Goal: Check status: Check status

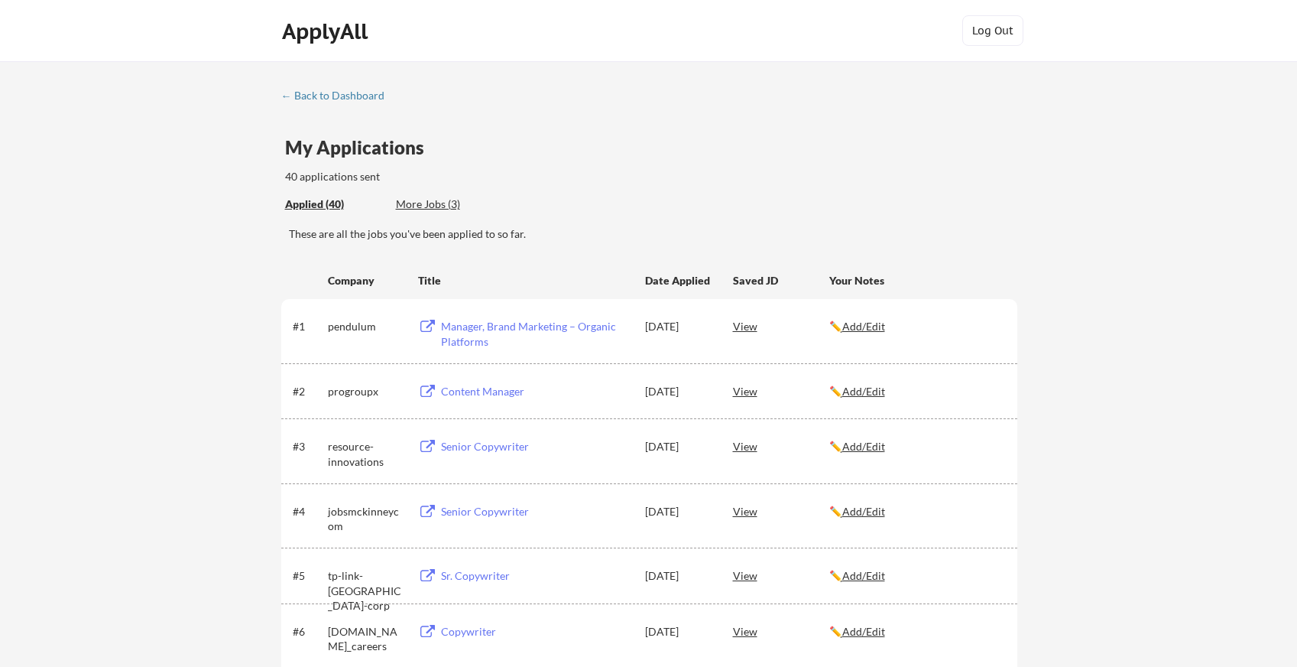
scroll to position [54, 0]
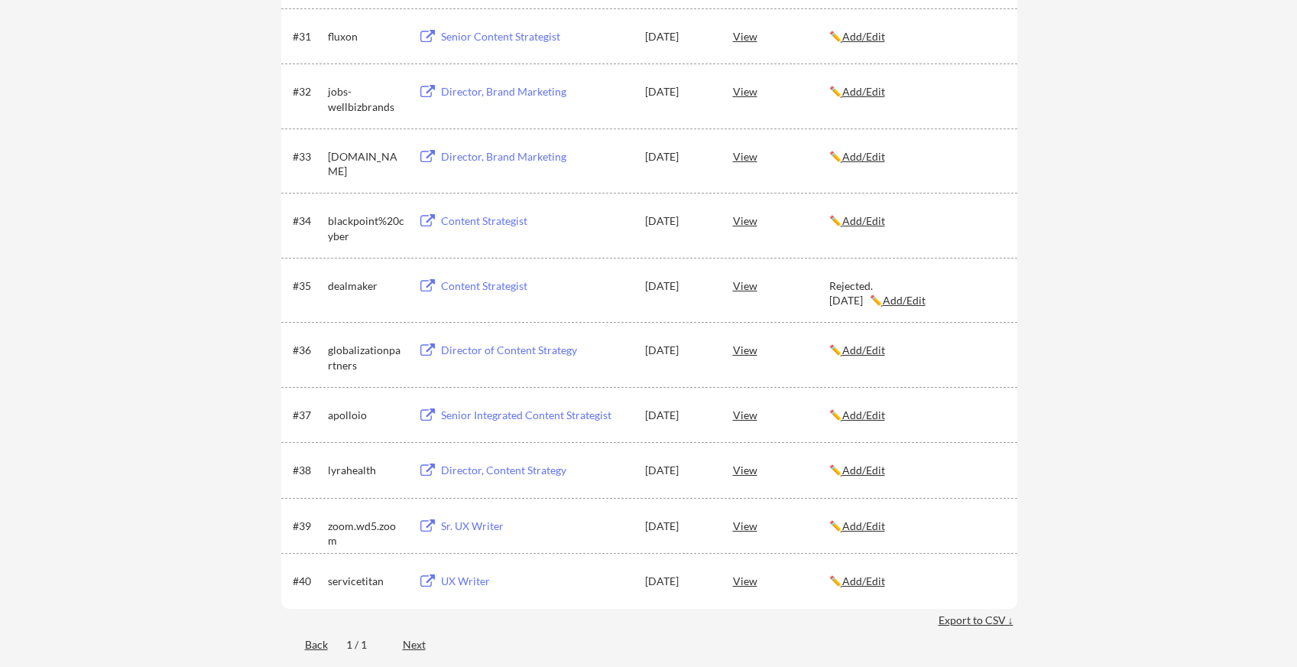
scroll to position [2100, 0]
click at [868, 526] on u "Add/Edit" at bounding box center [863, 524] width 43 height 13
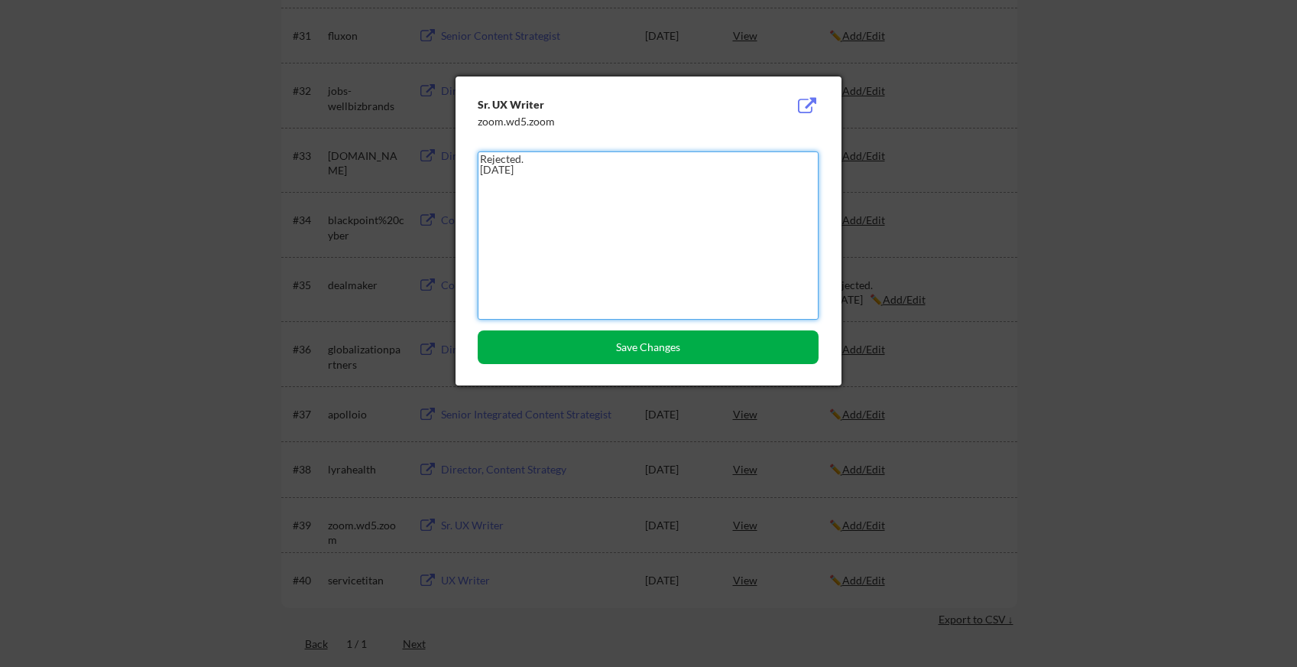
type textarea "Rejected. September 14, 2025"
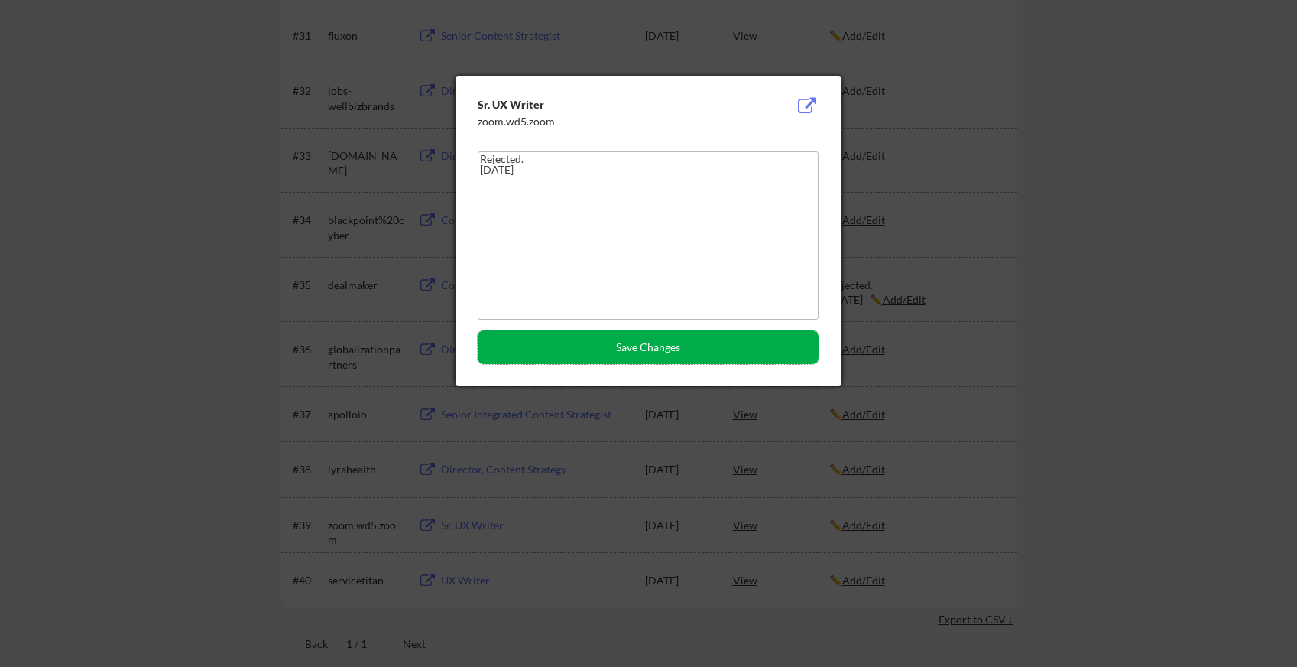
click at [693, 347] on button "Save Changes" at bounding box center [648, 347] width 341 height 34
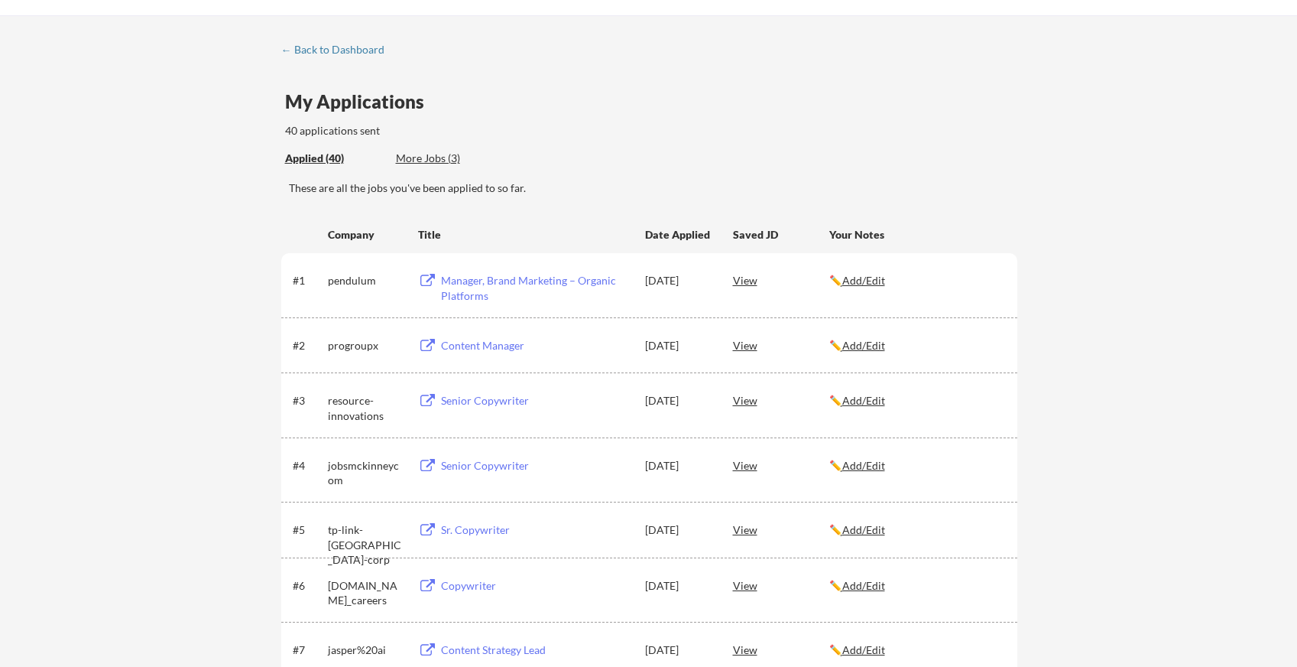
scroll to position [44, 0]
click at [485, 341] on div "Content Manager" at bounding box center [536, 346] width 190 height 15
click at [475, 401] on div "Senior Copywriter" at bounding box center [536, 401] width 190 height 15
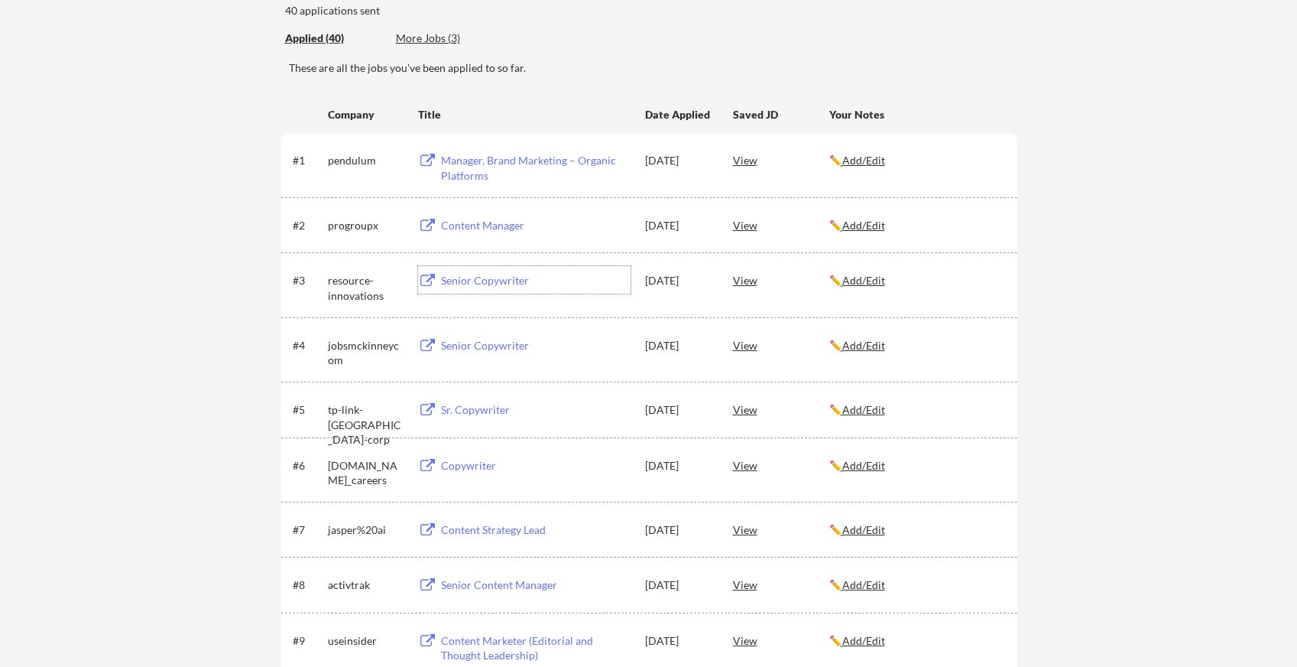
scroll to position [187, 0]
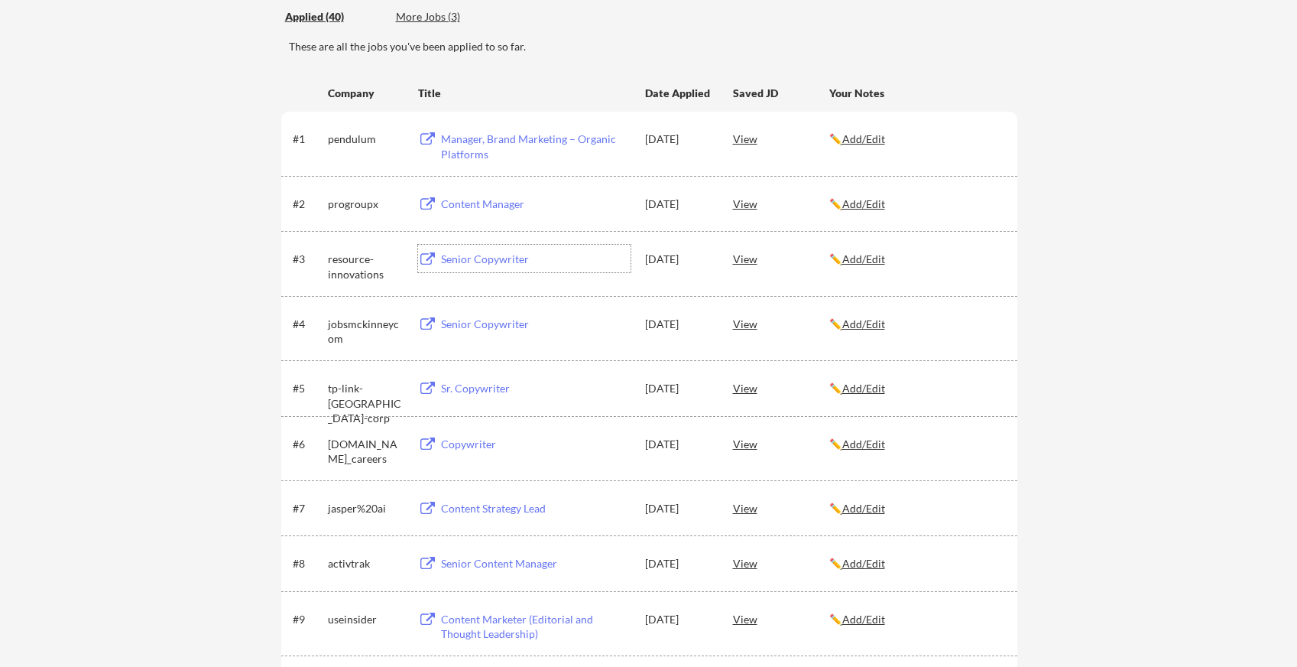
click at [475, 441] on div "Copywriter" at bounding box center [536, 443] width 190 height 15
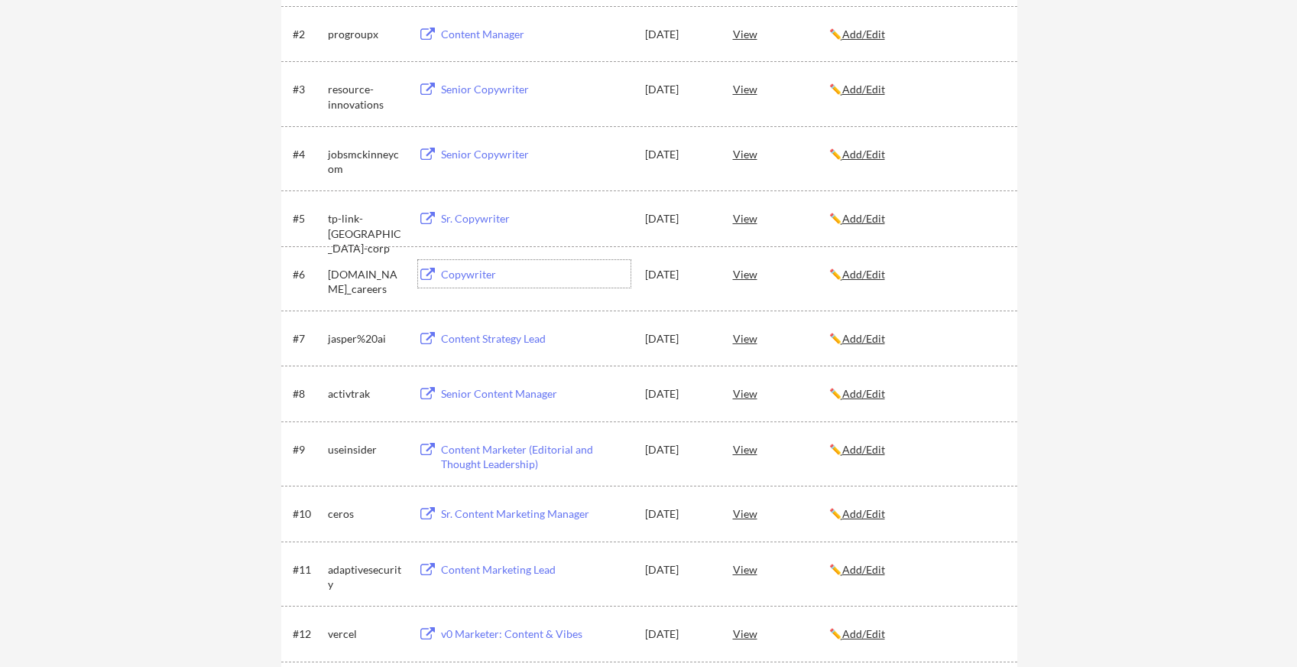
click at [475, 339] on div "Content Strategy Lead" at bounding box center [536, 338] width 190 height 15
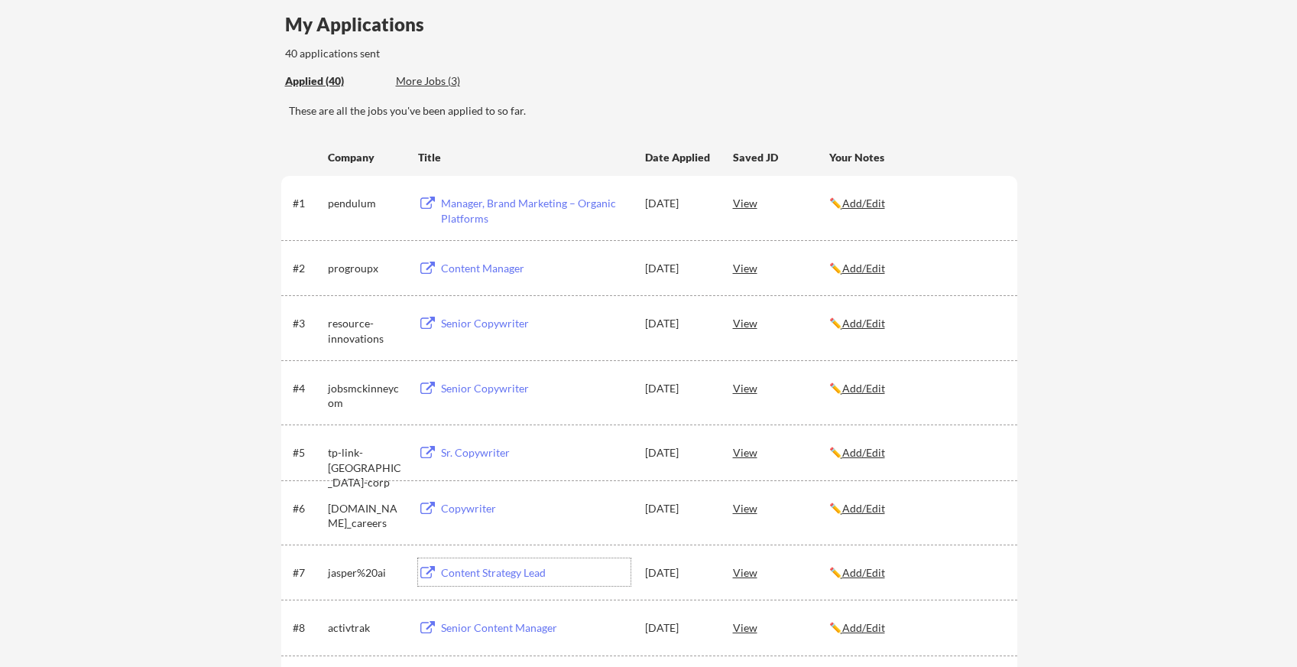
scroll to position [0, 0]
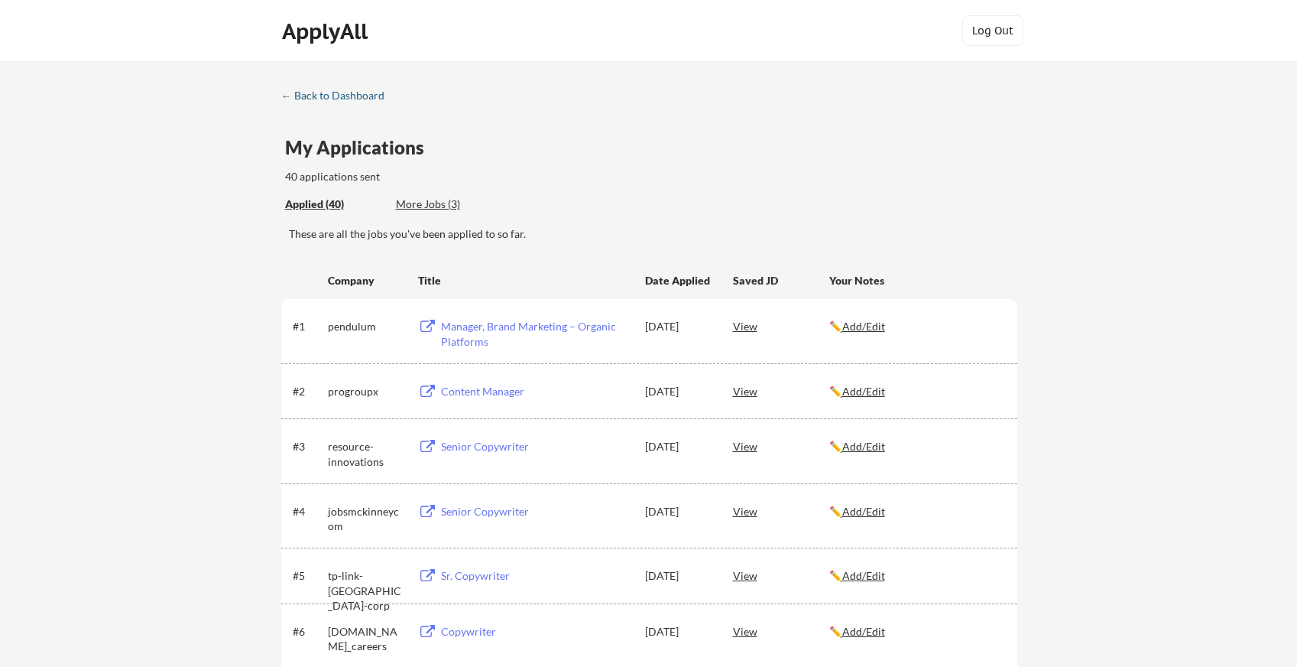
click at [318, 92] on div "← Back to Dashboard" at bounding box center [338, 95] width 115 height 11
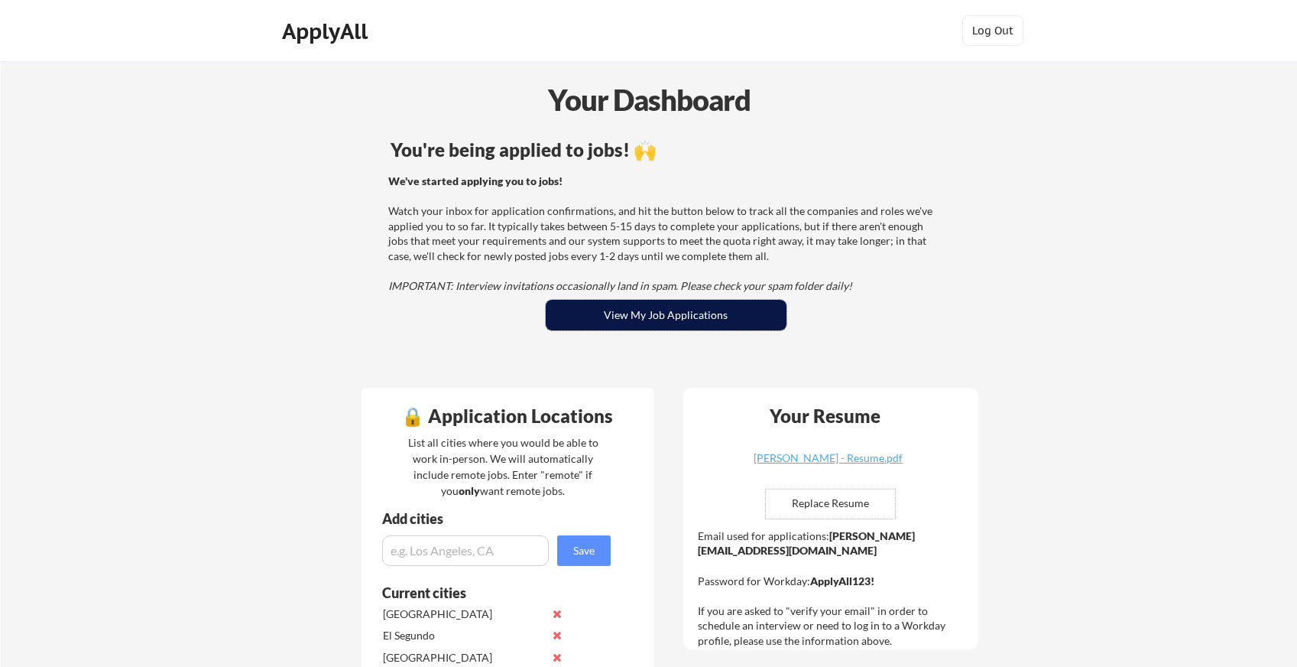
click at [650, 315] on button "View My Job Applications" at bounding box center [666, 315] width 241 height 31
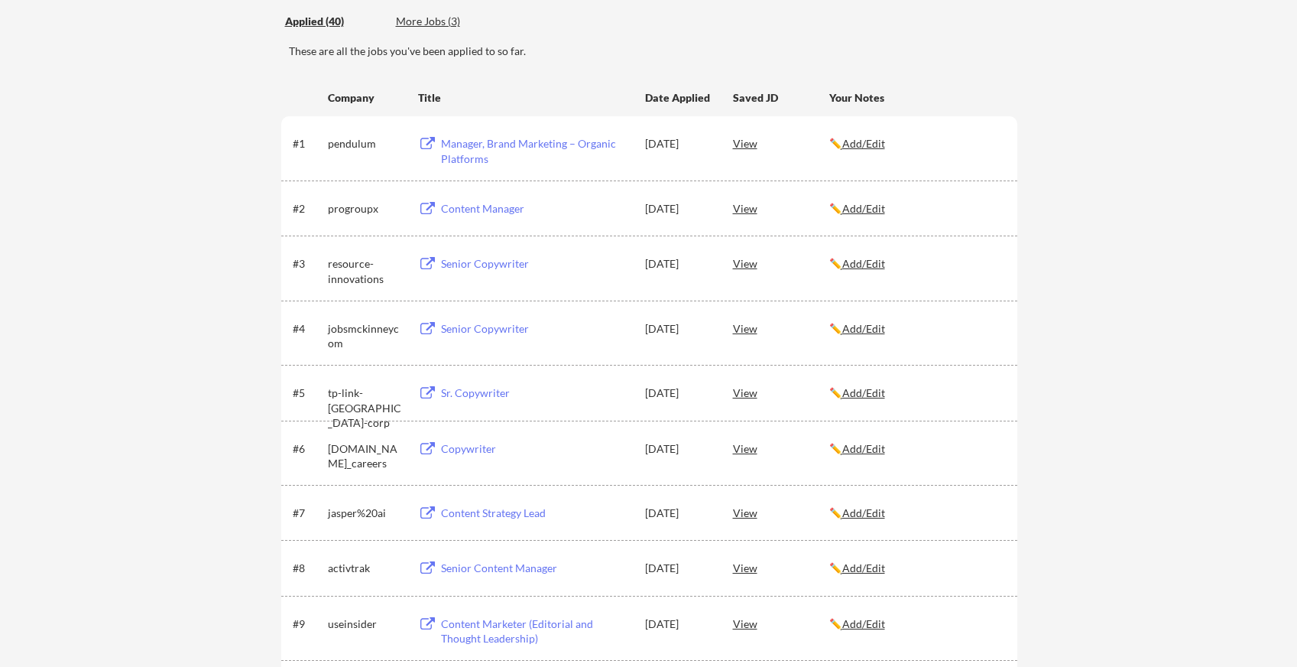
scroll to position [180, 0]
